Goal: Communication & Community: Answer question/provide support

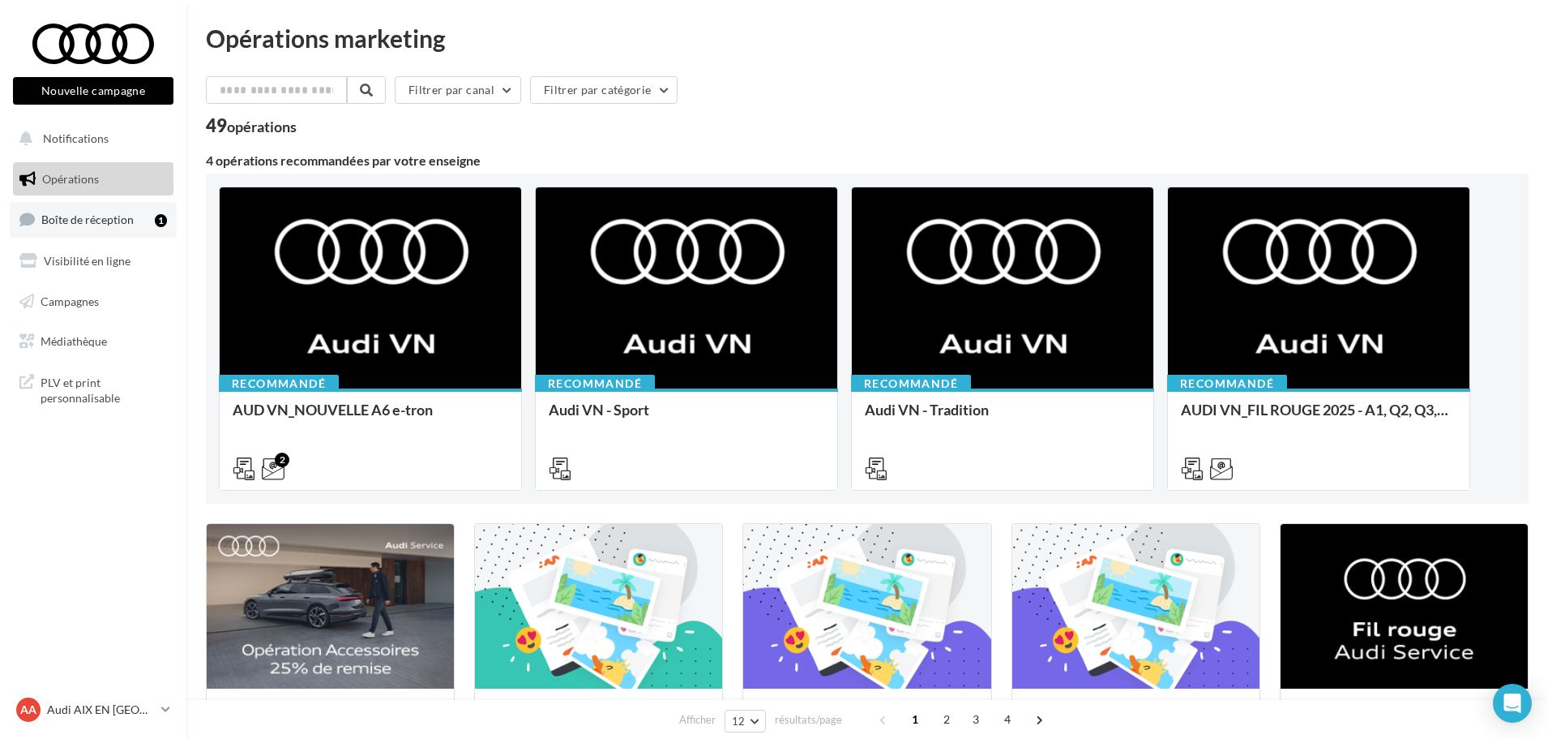
click at [118, 216] on span "Boîte de réception" at bounding box center [87, 219] width 92 height 14
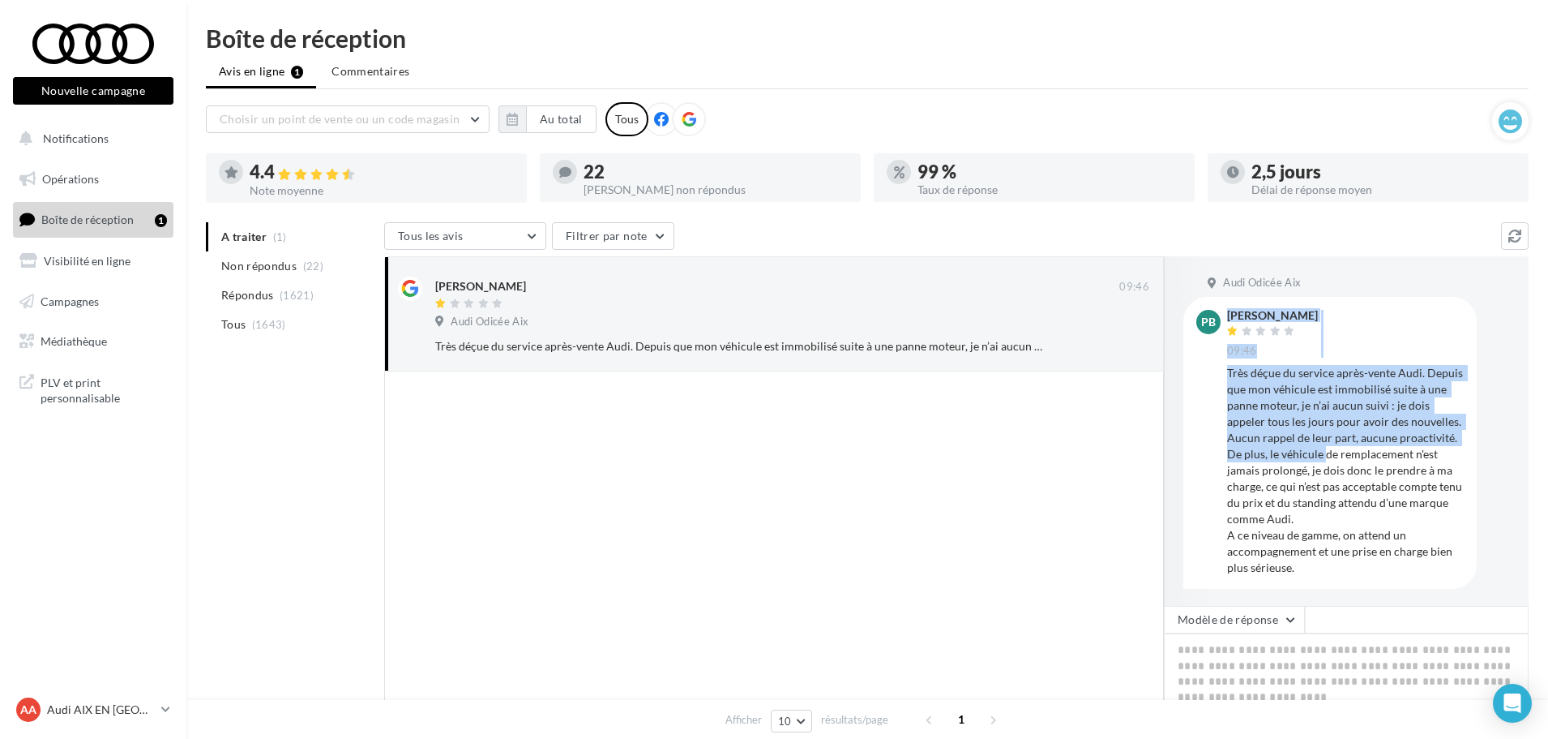
drag, startPoint x: 1220, startPoint y: 367, endPoint x: 1319, endPoint y: 455, distance: 132.1
click at [1325, 456] on div "PB [PERSON_NAME] 09:46 Très déçue du service après-vente Audi. Depuis que mon v…" at bounding box center [1331, 442] width 268 height 265
click at [1222, 365] on div "PB [PERSON_NAME] 09:46 Très déçue du service après-vente Audi. Depuis que mon v…" at bounding box center [1331, 442] width 268 height 265
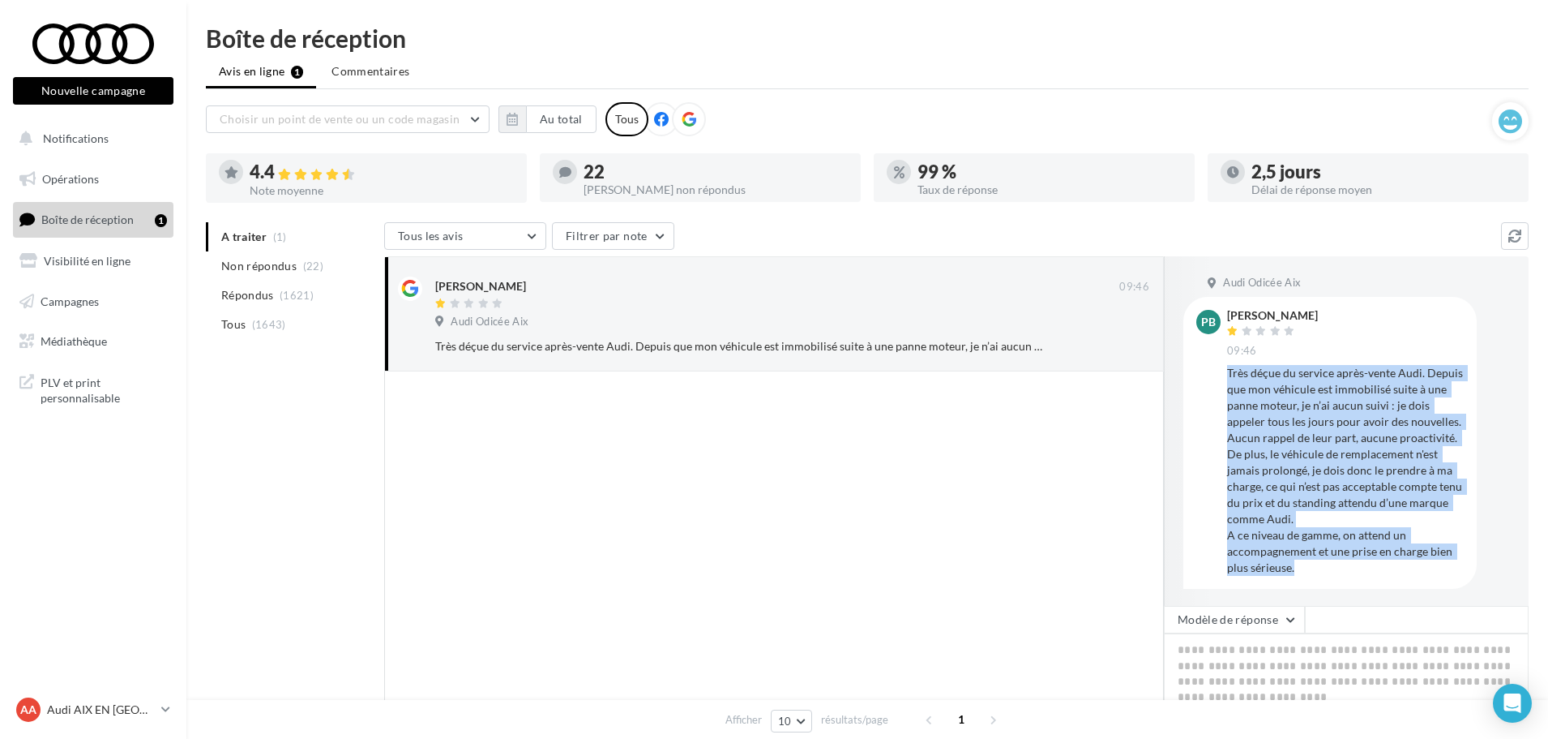
drag, startPoint x: 1225, startPoint y: 377, endPoint x: 1355, endPoint y: 561, distance: 225.1
click at [1355, 561] on div "PB [PERSON_NAME] 09:46 Très déçue du service après-vente Audi. Depuis que mon v…" at bounding box center [1331, 442] width 268 height 265
copy div "Très déçue du service après-vente Audi. Depuis que mon véhicule est immobilisé …"
click at [1368, 446] on div "Très déçue du service après-vente Audi. Depuis que mon véhicule est immobilisé …" at bounding box center [1345, 470] width 237 height 211
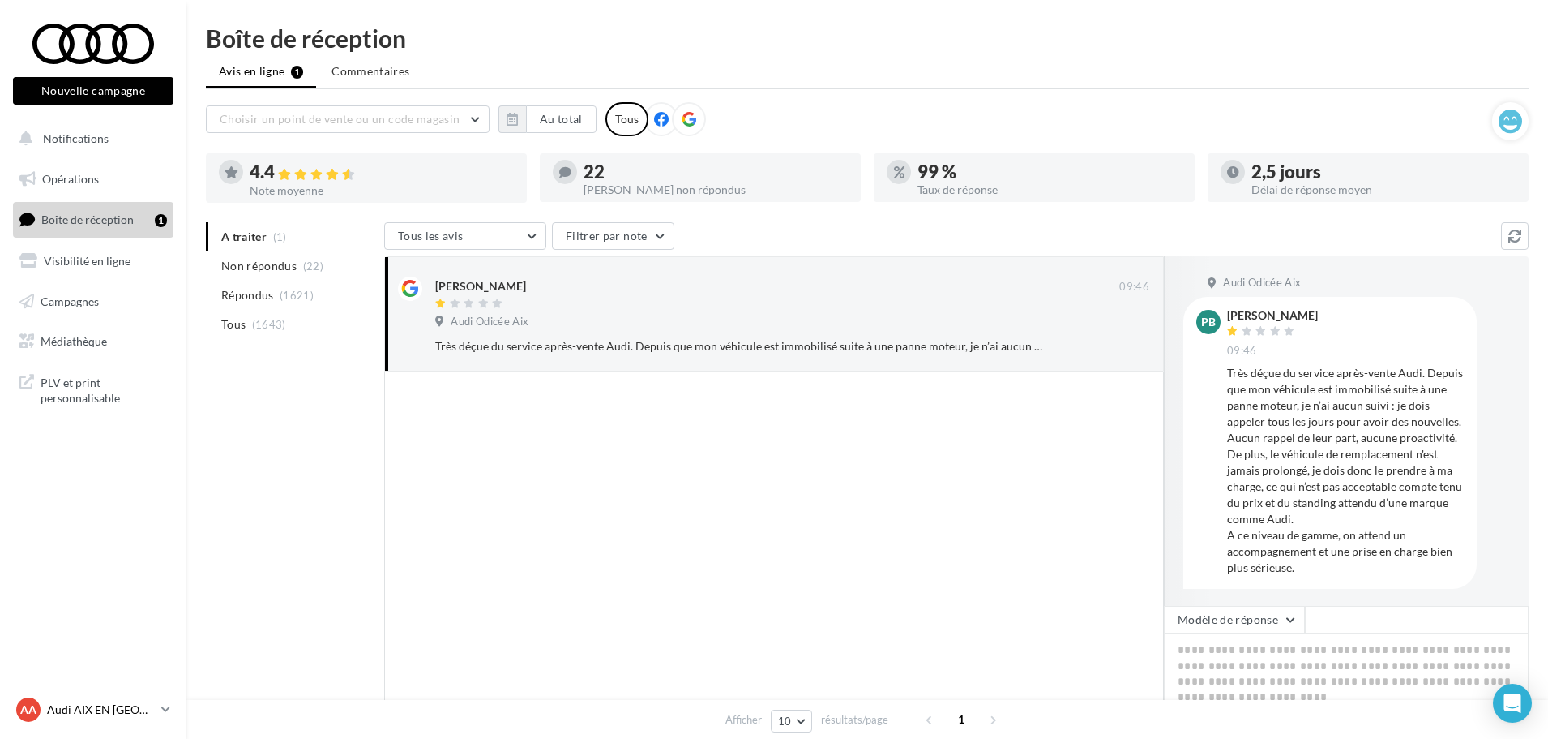
click at [131, 706] on p "Audi AIX EN [GEOGRAPHIC_DATA]" at bounding box center [101, 709] width 108 height 16
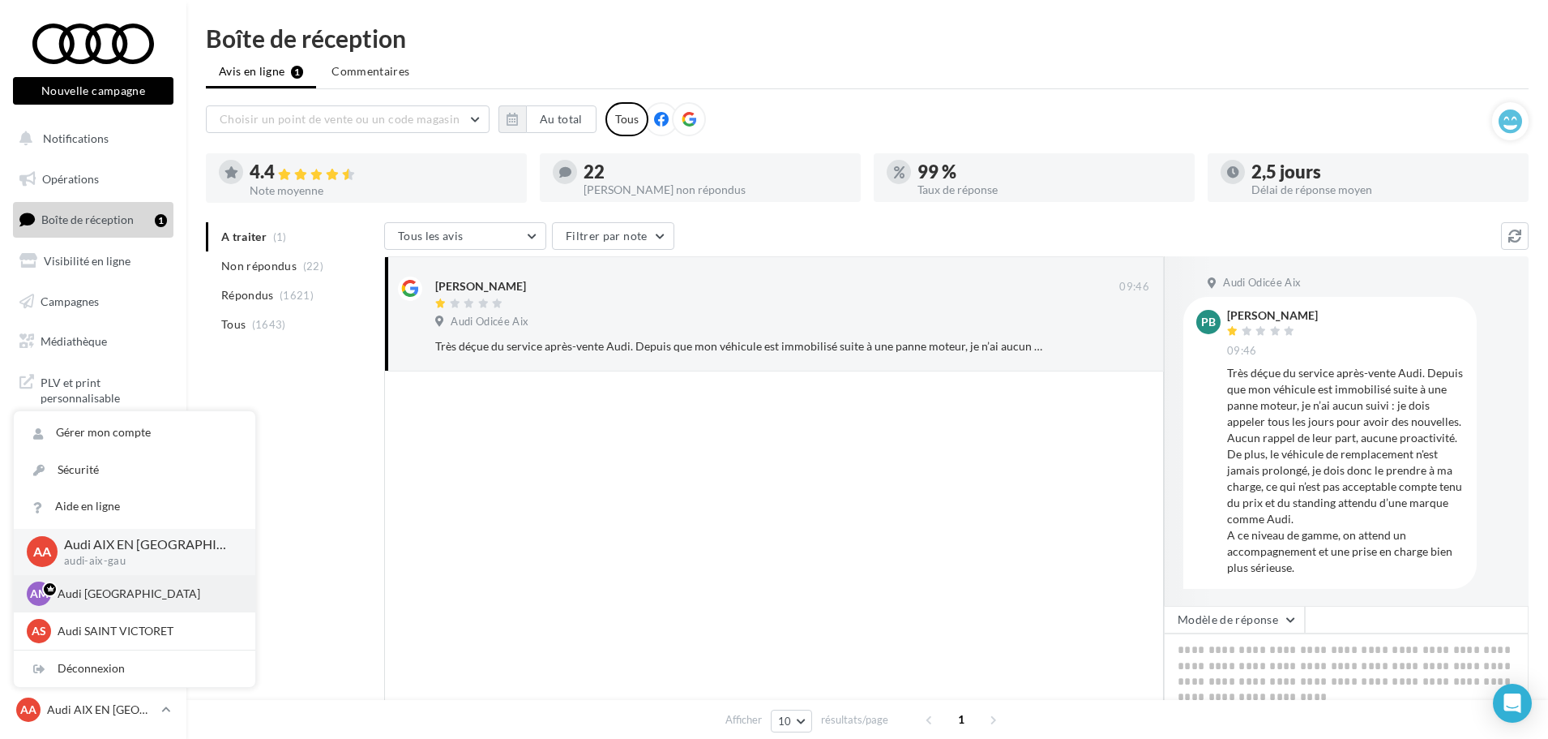
click at [105, 607] on div "AM Audi MARSEILLE audi-mars-gau" at bounding box center [135, 593] width 242 height 37
click at [101, 602] on div "AM Audi MARSEILLE audi-mars-gau" at bounding box center [135, 593] width 216 height 24
